Goal: Information Seeking & Learning: Learn about a topic

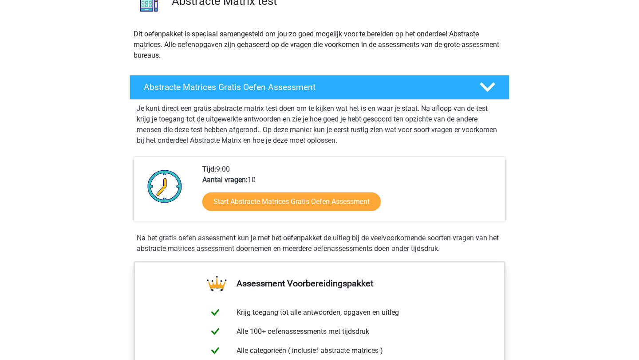
scroll to position [87, 0]
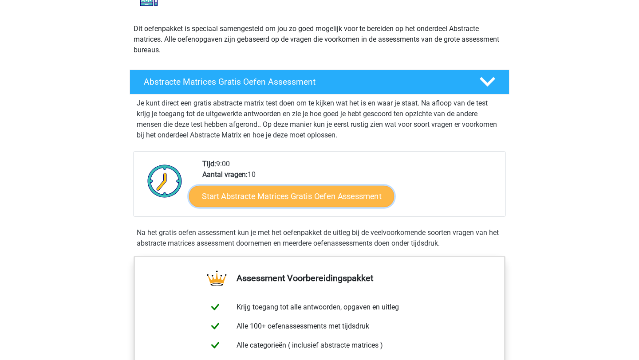
click at [324, 201] on link "Start Abstracte Matrices Gratis Oefen Assessment" at bounding box center [291, 195] width 205 height 21
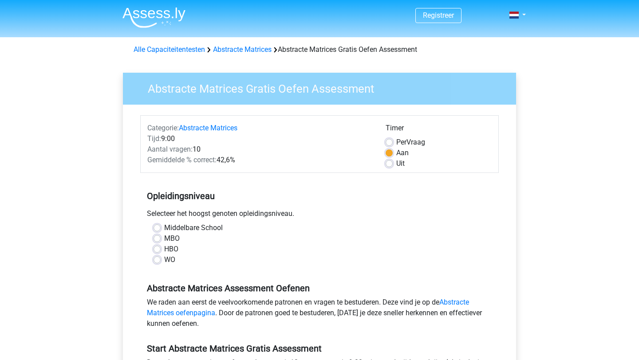
click at [164, 250] on label "HBO" at bounding box center [171, 249] width 14 height 11
click at [156, 250] on input "HBO" at bounding box center [157, 248] width 7 height 9
radio input "true"
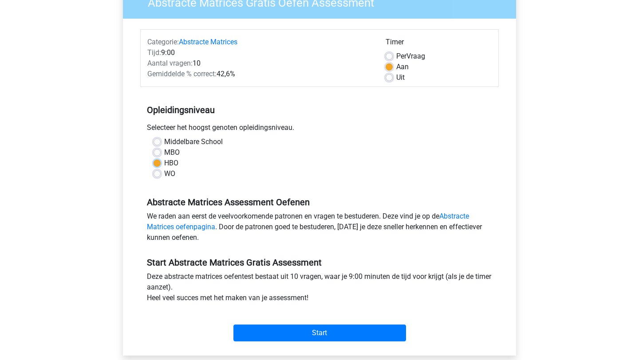
scroll to position [159, 0]
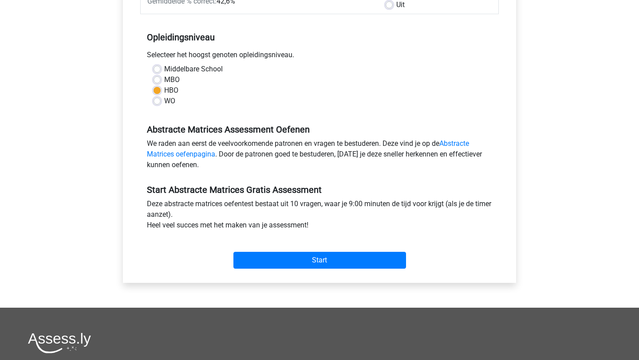
click at [298, 251] on div "Start" at bounding box center [319, 253] width 359 height 31
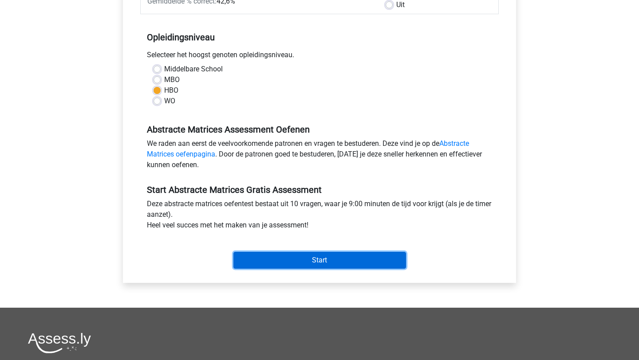
click at [290, 264] on input "Start" at bounding box center [319, 260] width 173 height 17
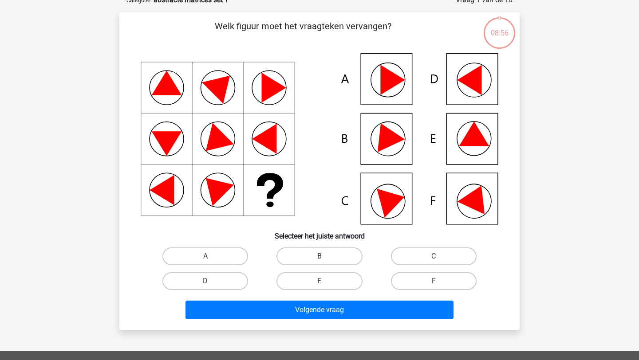
scroll to position [70, 0]
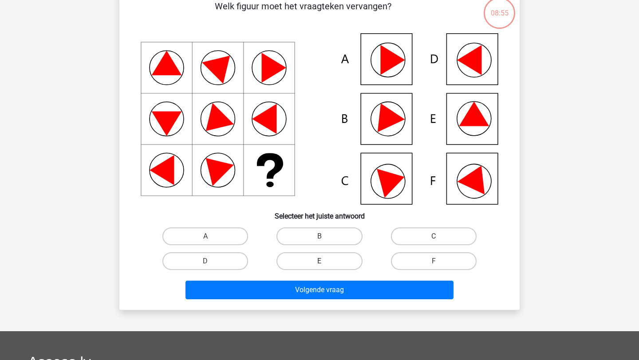
click at [301, 266] on label "E" at bounding box center [319, 262] width 86 height 18
click at [320, 266] on input "E" at bounding box center [323, 264] width 6 height 6
radio input "true"
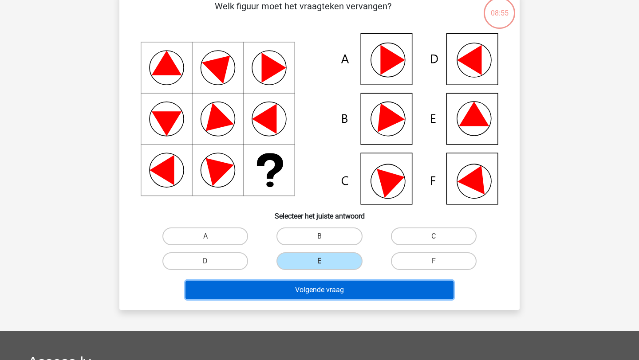
click at [318, 297] on button "Volgende vraag" at bounding box center [319, 290] width 268 height 19
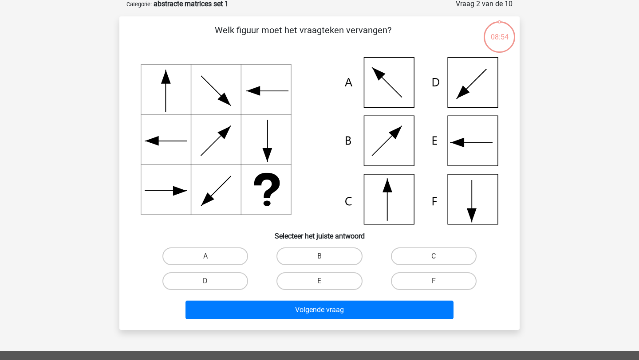
scroll to position [44, 0]
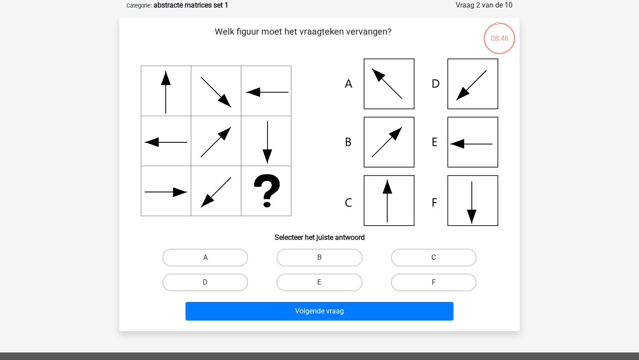
click at [414, 263] on label "C" at bounding box center [434, 258] width 86 height 18
click at [434, 263] on input "C" at bounding box center [437, 261] width 6 height 6
radio input "true"
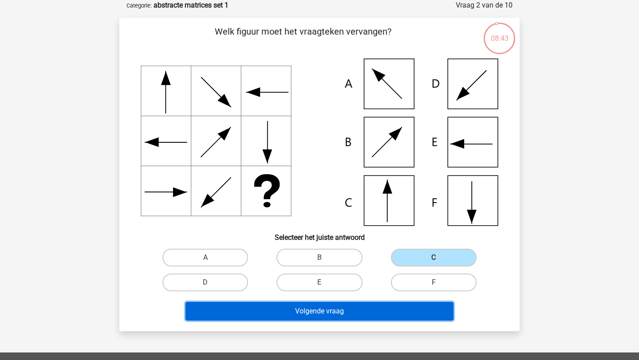
click at [308, 317] on button "Volgende vraag" at bounding box center [319, 311] width 268 height 19
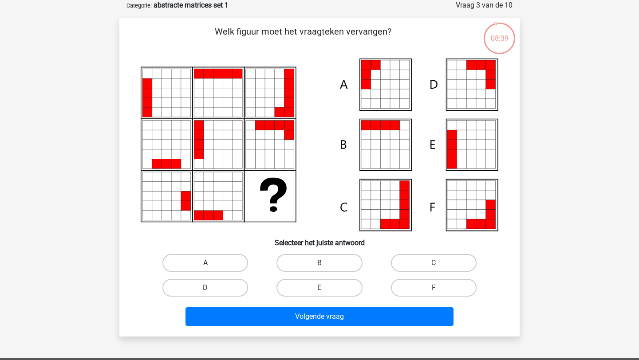
click at [240, 267] on label "A" at bounding box center [205, 263] width 86 height 18
click at [211, 267] on input "A" at bounding box center [208, 266] width 6 height 6
radio input "true"
click at [293, 329] on div "Volgende vraag" at bounding box center [319, 319] width 343 height 22
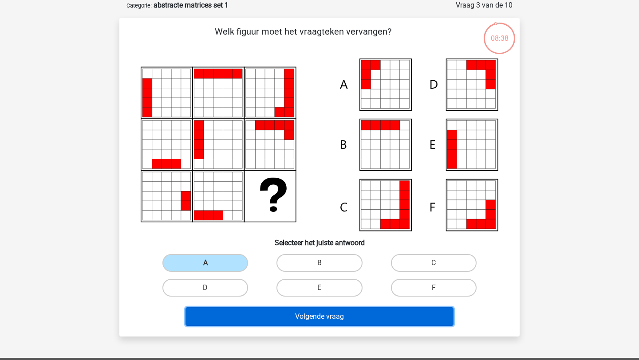
click at [292, 323] on button "Volgende vraag" at bounding box center [319, 317] width 268 height 19
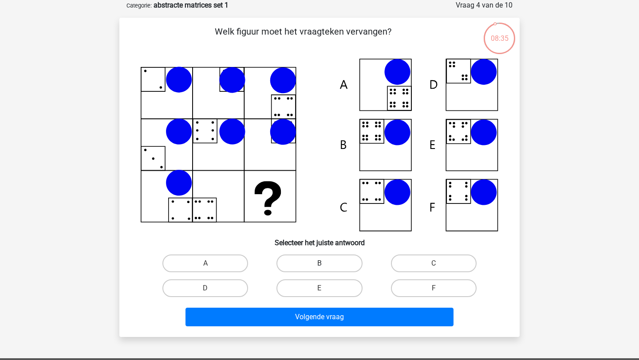
click at [331, 270] on label "B" at bounding box center [319, 264] width 86 height 18
click at [325, 269] on input "B" at bounding box center [323, 267] width 6 height 6
radio input "true"
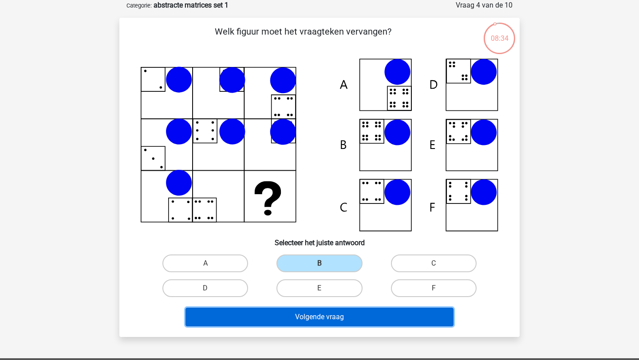
click at [331, 321] on button "Volgende vraag" at bounding box center [319, 317] width 268 height 19
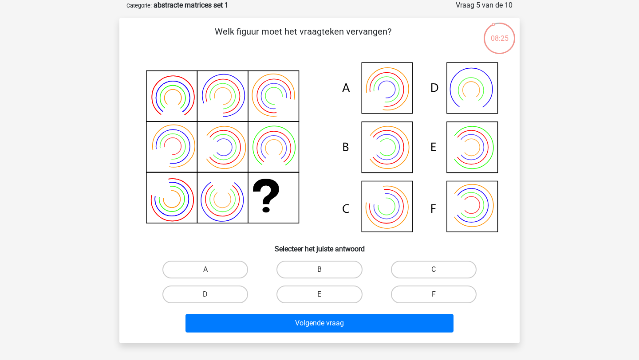
click at [320, 282] on div "E" at bounding box center [319, 294] width 114 height 25
click at [322, 267] on label "B" at bounding box center [319, 270] width 86 height 18
click at [322, 270] on input "B" at bounding box center [323, 273] width 6 height 6
radio input "true"
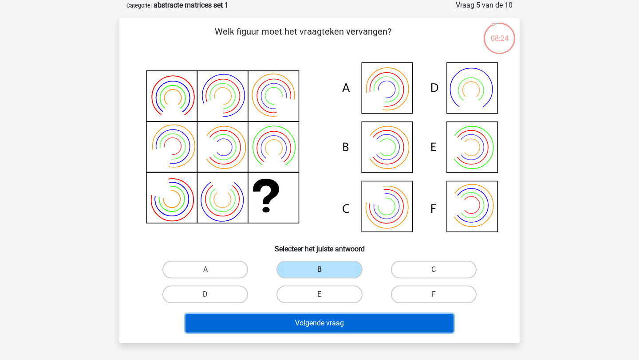
click at [321, 322] on button "Volgende vraag" at bounding box center [319, 323] width 268 height 19
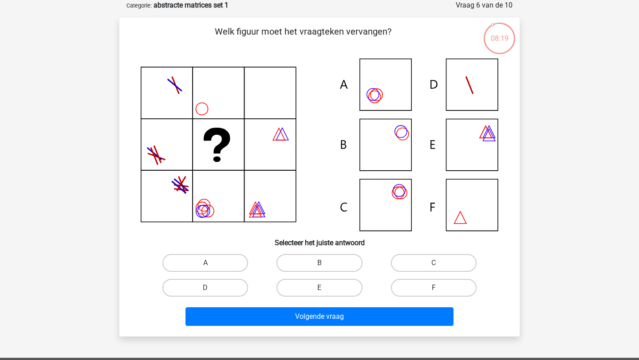
click at [434, 267] on input "C" at bounding box center [437, 266] width 6 height 6
radio input "true"
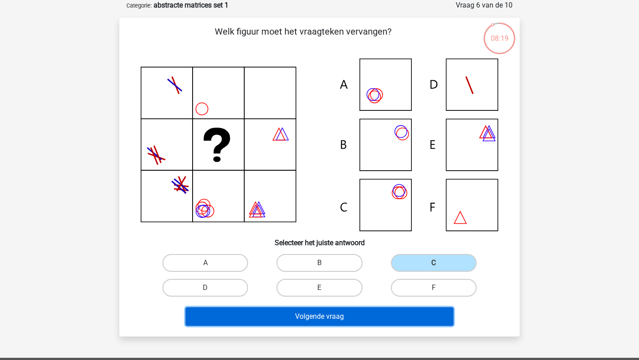
click at [370, 311] on button "Volgende vraag" at bounding box center [319, 317] width 268 height 19
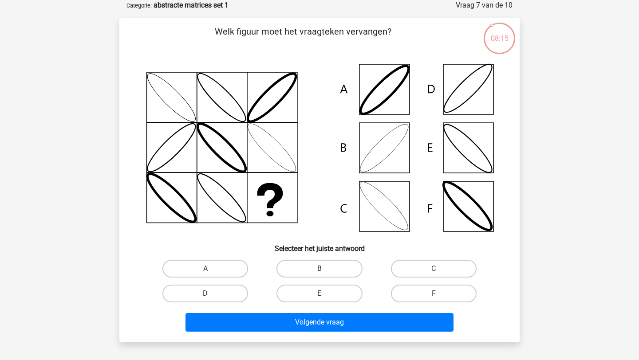
click at [309, 271] on label "B" at bounding box center [319, 269] width 86 height 18
click at [320, 271] on input "B" at bounding box center [323, 272] width 6 height 6
radio input "true"
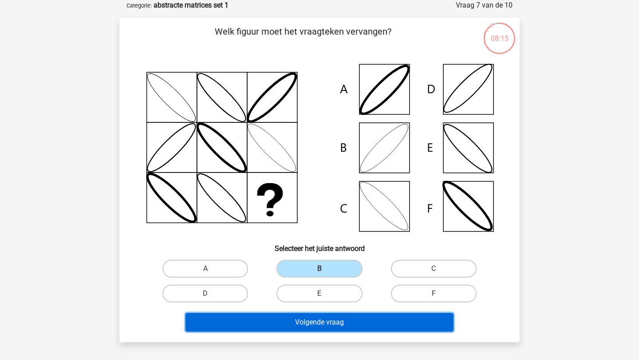
click at [321, 324] on button "Volgende vraag" at bounding box center [319, 322] width 268 height 19
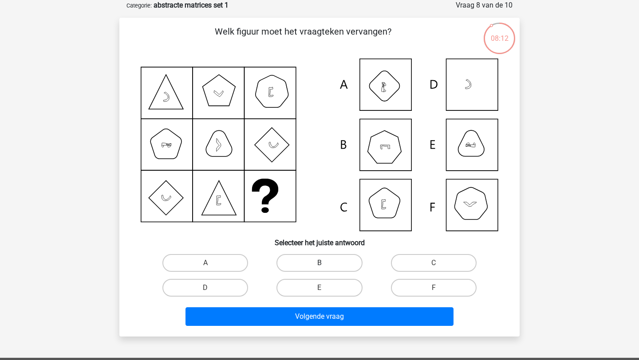
click at [308, 267] on label "B" at bounding box center [319, 263] width 86 height 18
click at [320, 267] on input "B" at bounding box center [323, 266] width 6 height 6
radio input "true"
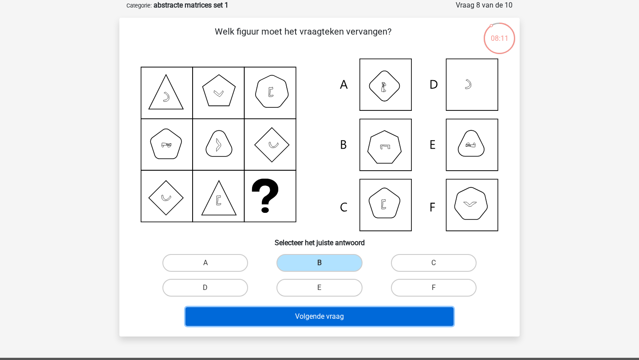
click at [314, 316] on button "Volgende vraag" at bounding box center [319, 317] width 268 height 19
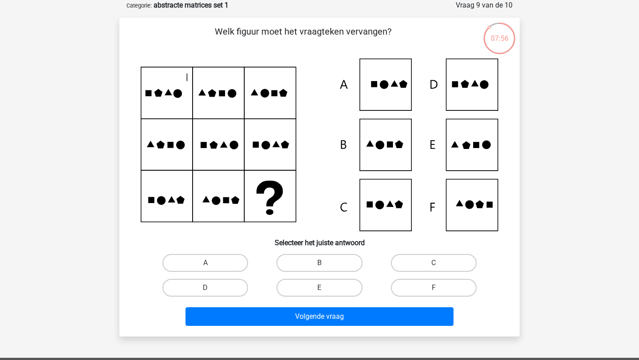
click at [475, 147] on icon at bounding box center [476, 145] width 6 height 6
click at [310, 291] on label "E" at bounding box center [319, 288] width 86 height 18
click at [320, 291] on input "E" at bounding box center [323, 291] width 6 height 6
radio input "true"
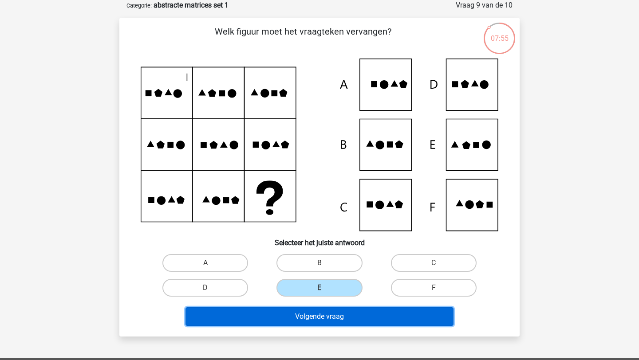
click at [316, 318] on button "Volgende vraag" at bounding box center [319, 317] width 268 height 19
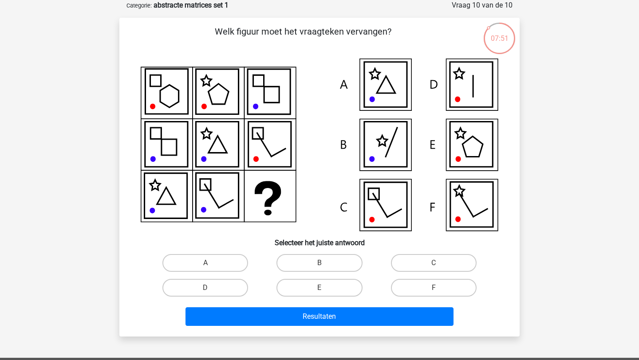
click at [195, 303] on div "Resultaten" at bounding box center [320, 314] width 372 height 29
click at [197, 298] on div "D" at bounding box center [205, 288] width 114 height 25
click at [204, 290] on label "D" at bounding box center [205, 288] width 86 height 18
click at [205, 290] on input "D" at bounding box center [208, 291] width 6 height 6
radio input "true"
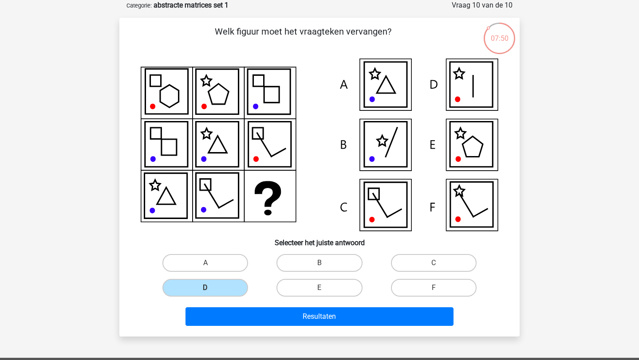
click at [283, 328] on div "Resultaten" at bounding box center [319, 319] width 343 height 22
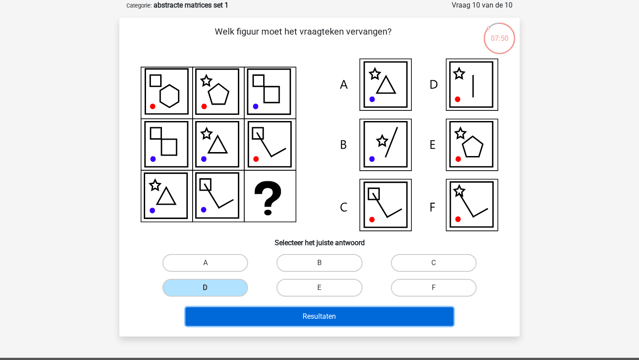
click at [288, 316] on button "Resultaten" at bounding box center [319, 317] width 268 height 19
